Goal: Task Accomplishment & Management: Manage account settings

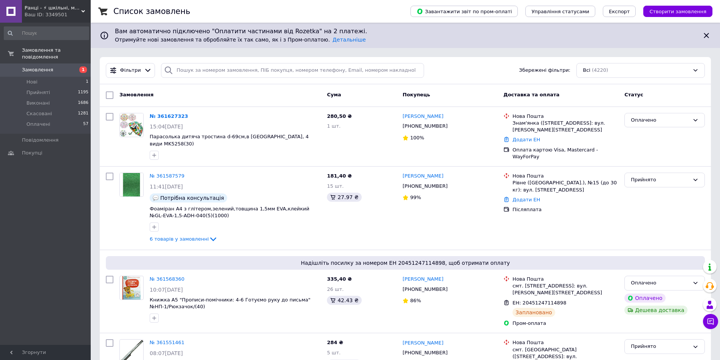
click at [596, 103] on div "Замовлення Cума Покупець Доставка та оплата Статус" at bounding box center [405, 95] width 611 height 23
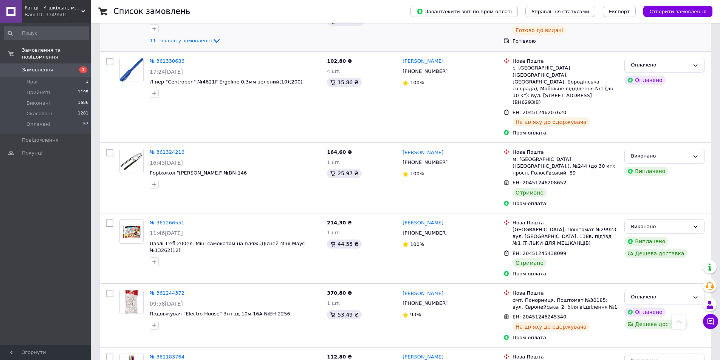
scroll to position [907, 0]
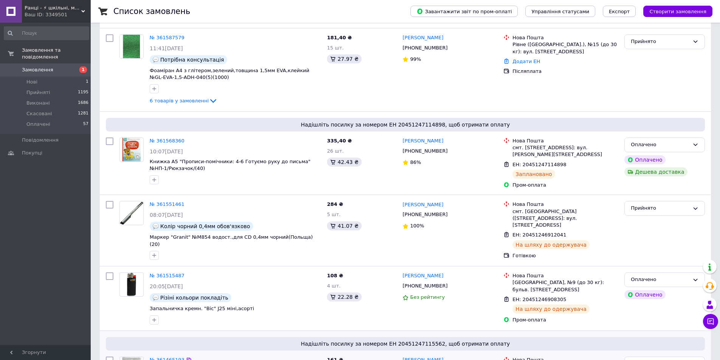
scroll to position [151, 0]
